Goal: Contribute content

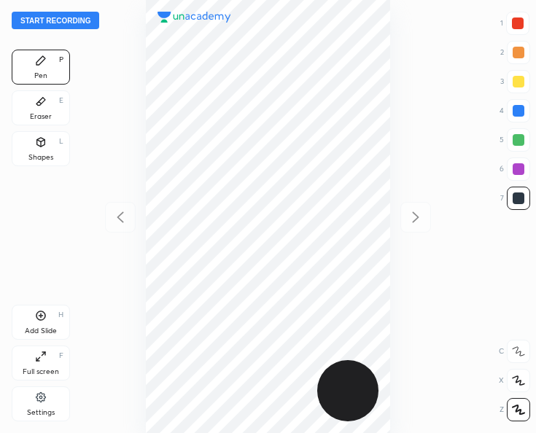
scroll to position [433, 303]
click at [53, 20] on button "Start recording" at bounding box center [55, 20] width 87 height 17
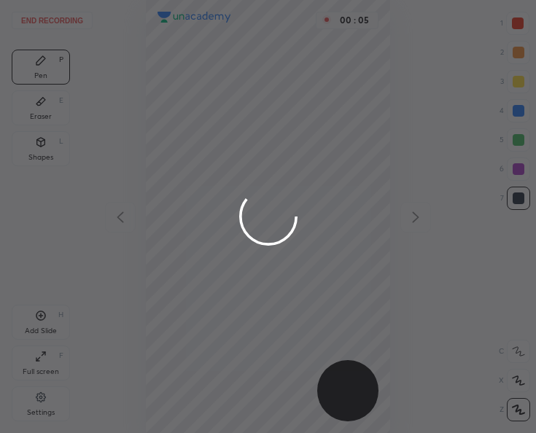
click at [163, 42] on div at bounding box center [268, 216] width 536 height 433
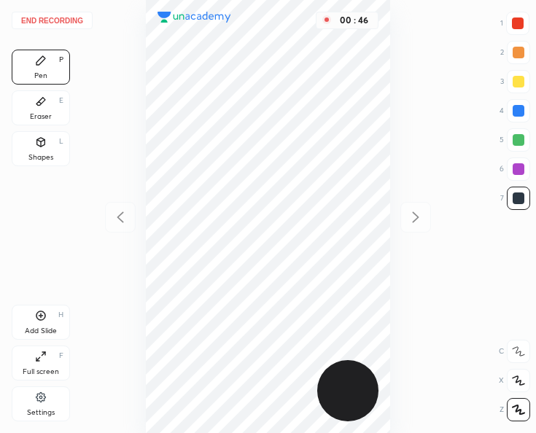
click at [46, 148] on div "Shapes L" at bounding box center [41, 148] width 58 height 35
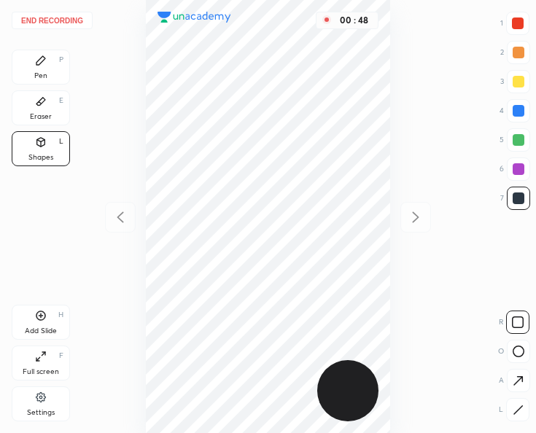
click at [51, 66] on div "Pen P" at bounding box center [41, 67] width 58 height 35
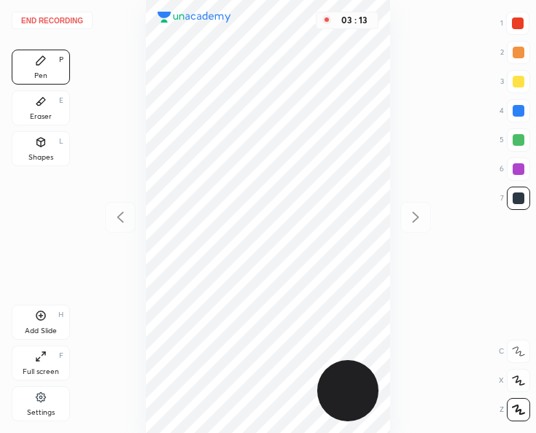
click at [42, 314] on icon at bounding box center [41, 316] width 12 height 12
click at [118, 220] on icon at bounding box center [120, 217] width 17 height 17
click at [426, 218] on div at bounding box center [415, 217] width 31 height 31
click at [122, 219] on icon at bounding box center [120, 217] width 17 height 17
click at [408, 212] on icon at bounding box center [415, 217] width 17 height 17
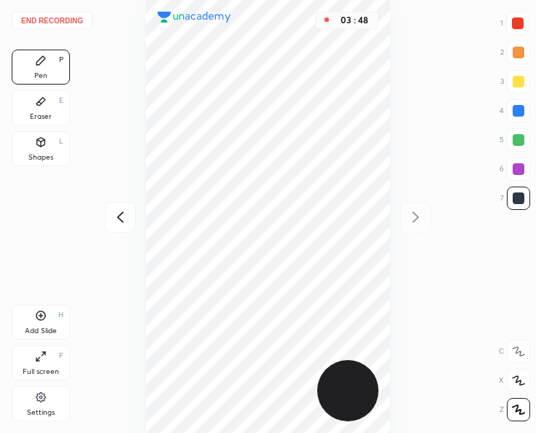
click at [115, 217] on icon at bounding box center [120, 217] width 17 height 17
click at [416, 214] on icon at bounding box center [415, 217] width 17 height 17
click at [66, 20] on button "End recording" at bounding box center [52, 20] width 81 height 17
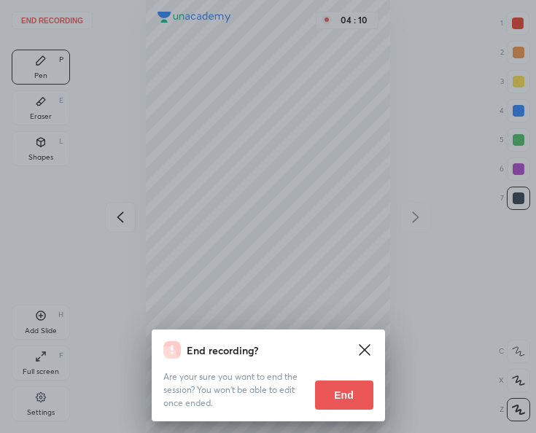
click at [332, 397] on button "End" at bounding box center [344, 395] width 58 height 29
